Goal: Task Accomplishment & Management: Use online tool/utility

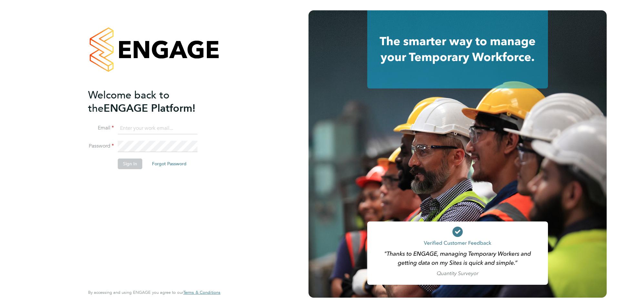
type input "[EMAIL_ADDRESS][DOMAIN_NAME]"
click at [119, 163] on button "Sign In" at bounding box center [130, 163] width 25 height 10
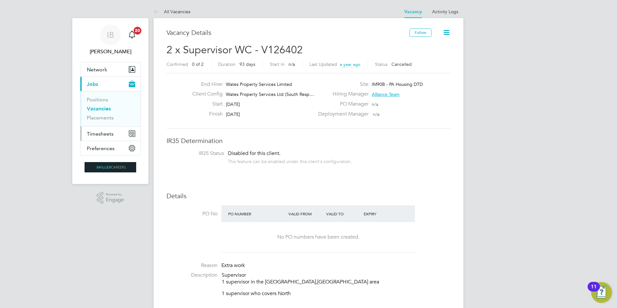
click at [105, 133] on span "Timesheets" at bounding box center [100, 134] width 27 height 6
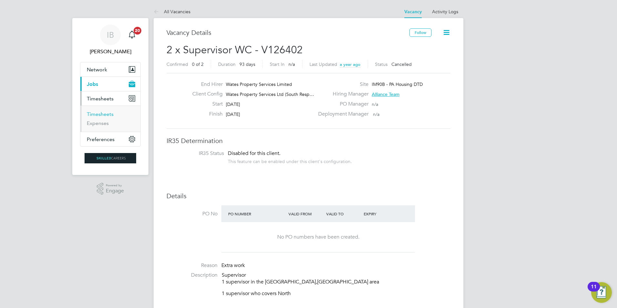
click at [103, 114] on link "Timesheets" at bounding box center [100, 114] width 27 height 6
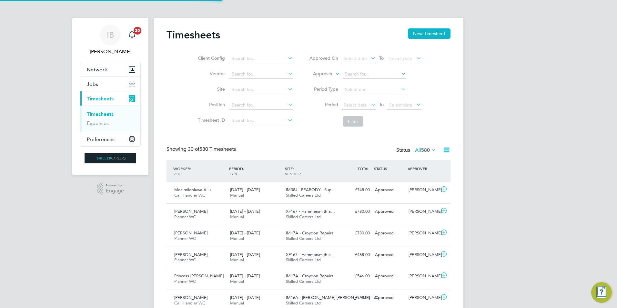
scroll to position [3, 3]
click at [104, 97] on span "Timesheets" at bounding box center [100, 98] width 27 height 6
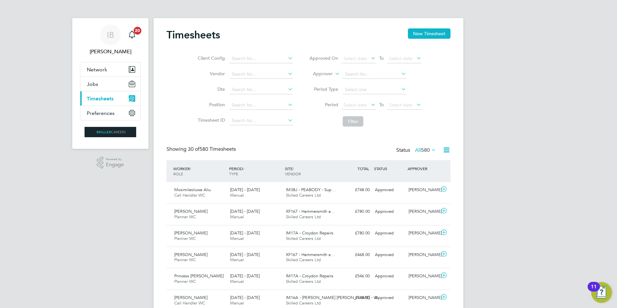
click at [104, 101] on span "Timesheets" at bounding box center [100, 98] width 27 height 6
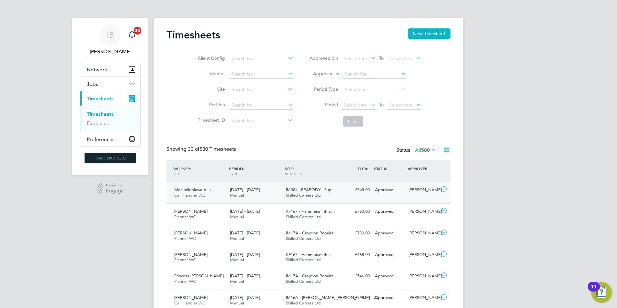
click at [220, 192] on div "Mosimileoluwa Aliu Call Handler WC 13 - 19 Sep 2025" at bounding box center [200, 192] width 56 height 16
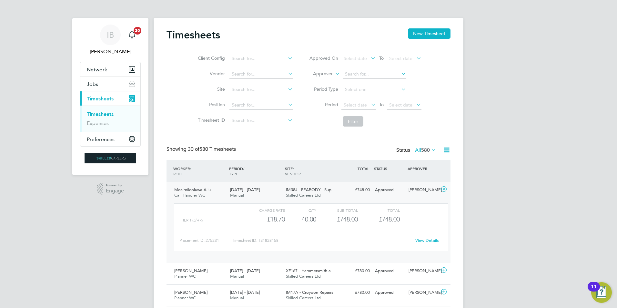
click at [220, 190] on div "Mosimileoluwa Aliu Call Handler WC 13 - 19 Sep 2025" at bounding box center [200, 192] width 56 height 16
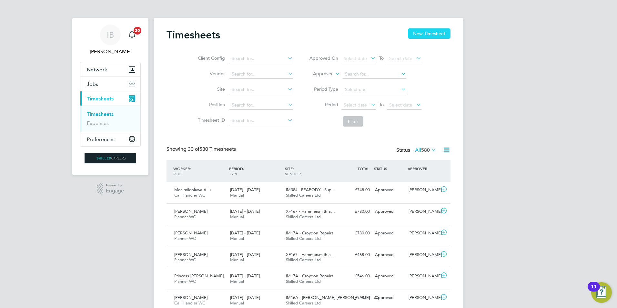
click at [432, 34] on button "New Timesheet" at bounding box center [429, 33] width 43 height 10
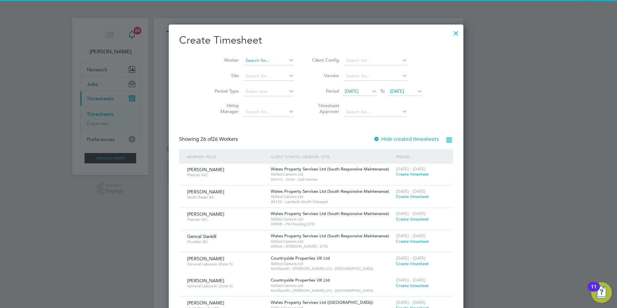
click at [246, 62] on input at bounding box center [268, 60] width 51 height 9
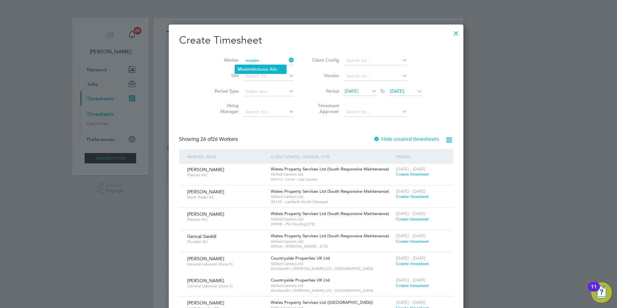
click at [256, 68] on li "Mosim ileoluwa Aliu" at bounding box center [260, 69] width 51 height 9
type input "Mosimileoluwa Aliu"
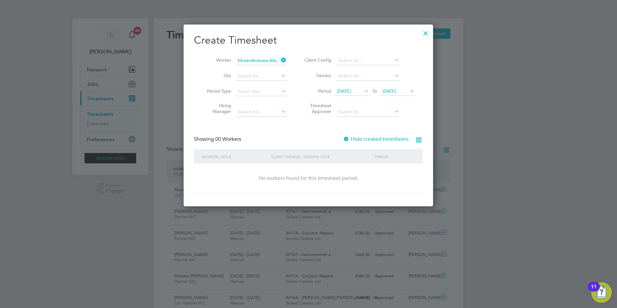
click at [346, 140] on div at bounding box center [346, 139] width 6 height 6
click at [345, 89] on span "12 Sep 2025" at bounding box center [344, 91] width 14 height 6
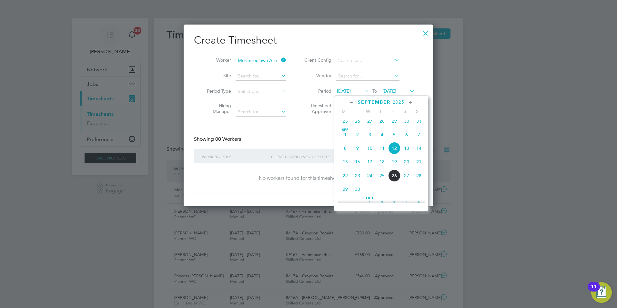
click at [346, 141] on span "Sep 1" at bounding box center [345, 134] width 12 height 12
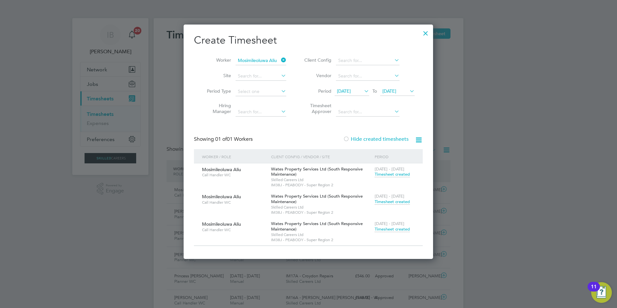
click at [396, 228] on span "Timesheet created" at bounding box center [391, 229] width 35 height 6
click at [396, 88] on span "19 Sep 2025" at bounding box center [389, 91] width 14 height 6
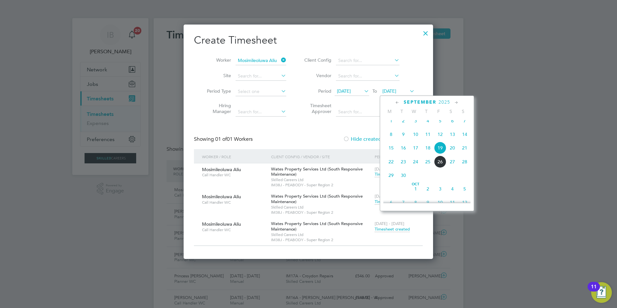
click at [441, 168] on span "26" at bounding box center [440, 161] width 12 height 12
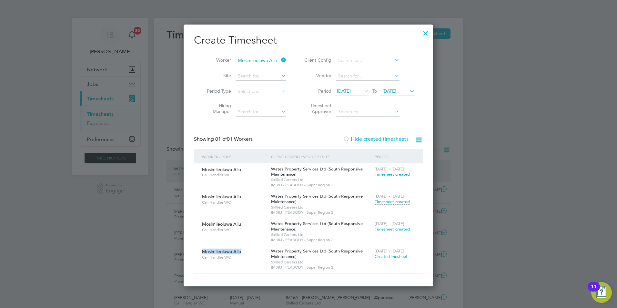
drag, startPoint x: 201, startPoint y: 249, endPoint x: 256, endPoint y: 251, distance: 54.5
click at [256, 251] on div "Mosimileoluwa Aliu Call Handler WC" at bounding box center [234, 253] width 69 height 17
drag, startPoint x: 256, startPoint y: 251, endPoint x: 250, endPoint y: 260, distance: 10.8
click at [251, 260] on div "Mosimileoluwa Aliu Call Handler WC" at bounding box center [234, 253] width 69 height 17
click at [424, 32] on div at bounding box center [426, 32] width 12 height 12
